Goal: Task Accomplishment & Management: Complete application form

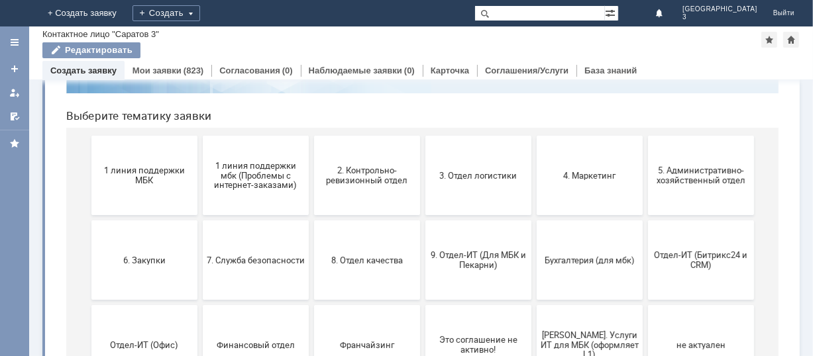
scroll to position [176, 0]
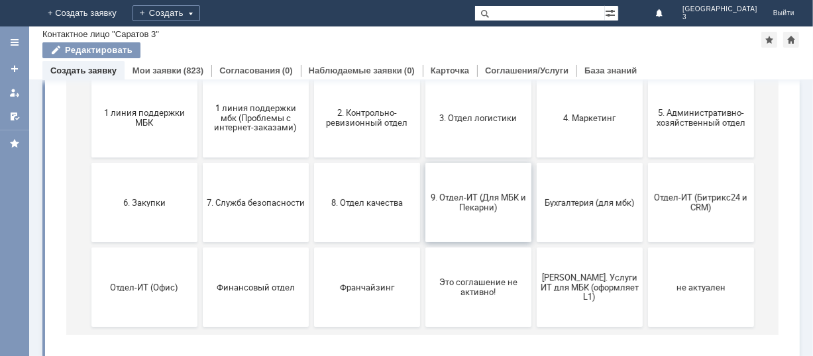
click at [493, 195] on span "9. Отдел-ИТ (Для МБК и Пекарни)" at bounding box center [478, 203] width 98 height 20
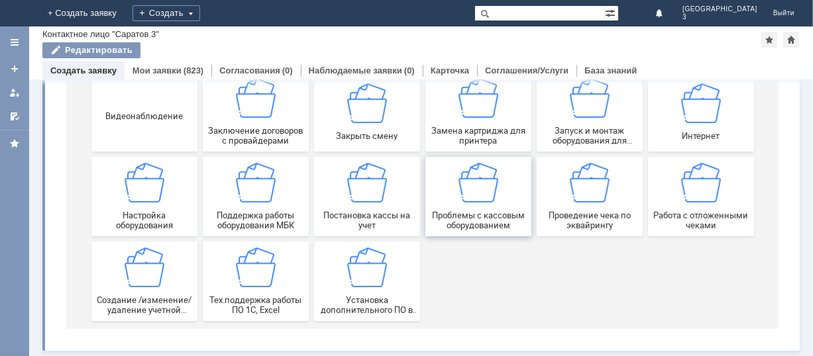
scroll to position [184, 0]
click at [707, 193] on img at bounding box center [700, 184] width 40 height 40
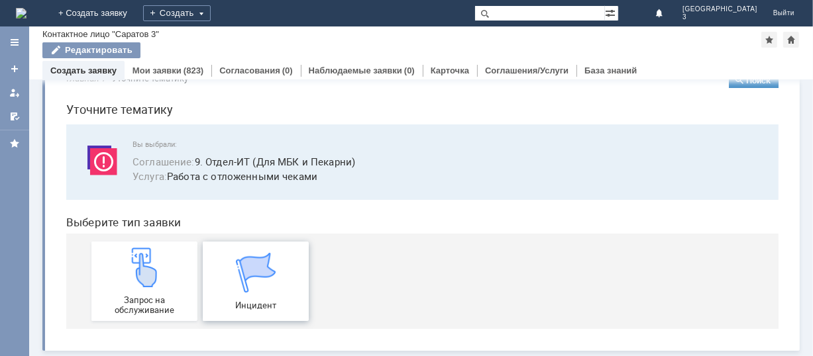
scroll to position [33, 0]
click at [135, 278] on img at bounding box center [144, 268] width 40 height 40
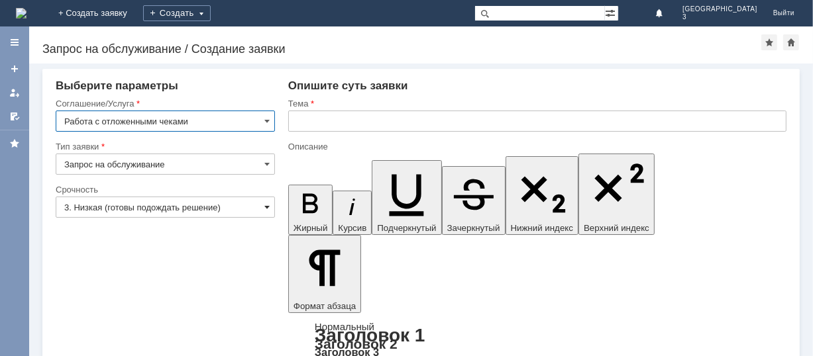
click at [264, 204] on span at bounding box center [266, 207] width 5 height 11
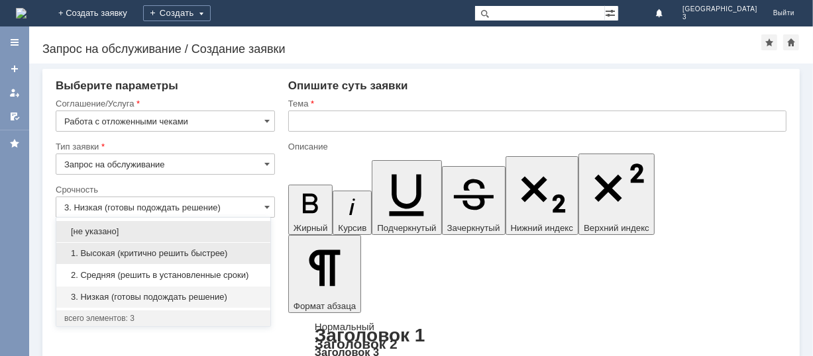
click at [258, 251] on span "1. Высокая (критично решить быстрее)" at bounding box center [163, 253] width 198 height 11
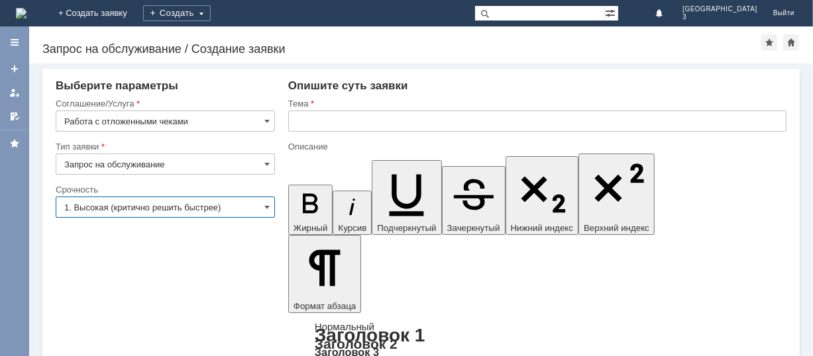
type input "1. Высокая (критично решить быстрее)"
click at [325, 117] on input "text" at bounding box center [537, 121] width 498 height 21
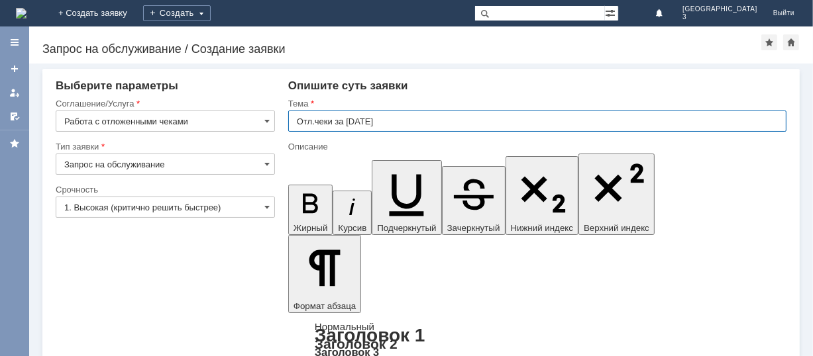
type input "Отл.чеки за [DATE]"
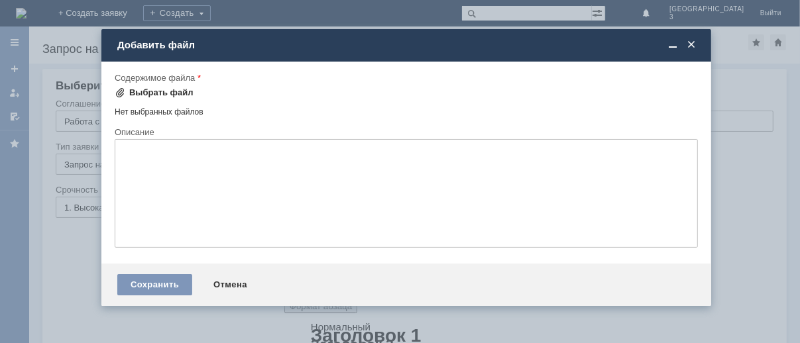
click at [142, 90] on div "Выбрать файл" at bounding box center [161, 92] width 64 height 11
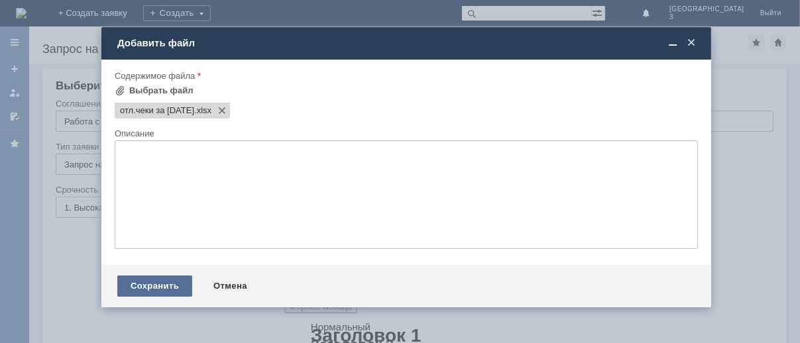
click at [149, 291] on div "Сохранить" at bounding box center [154, 286] width 75 height 21
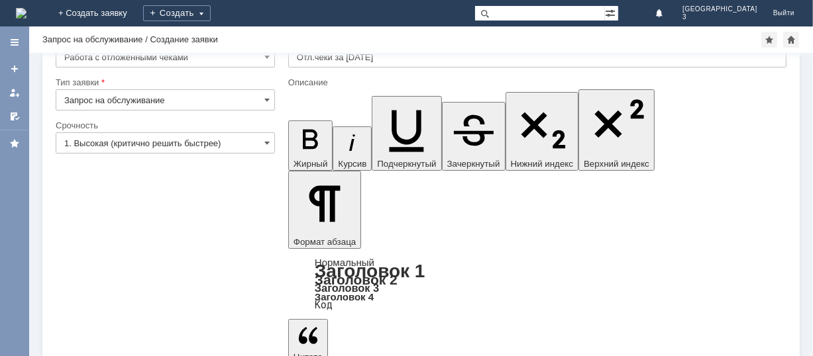
scroll to position [53, 0]
